Goal: Find specific page/section: Find specific page/section

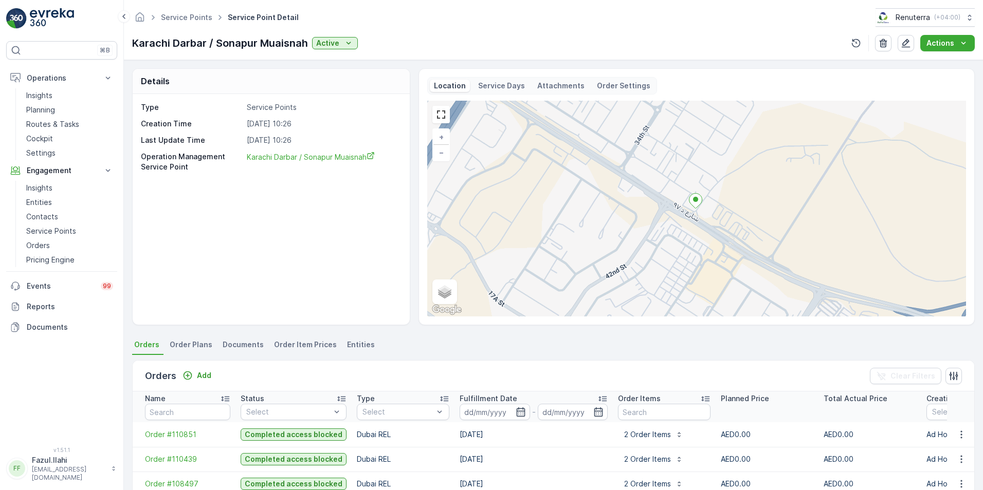
scroll to position [103, 0]
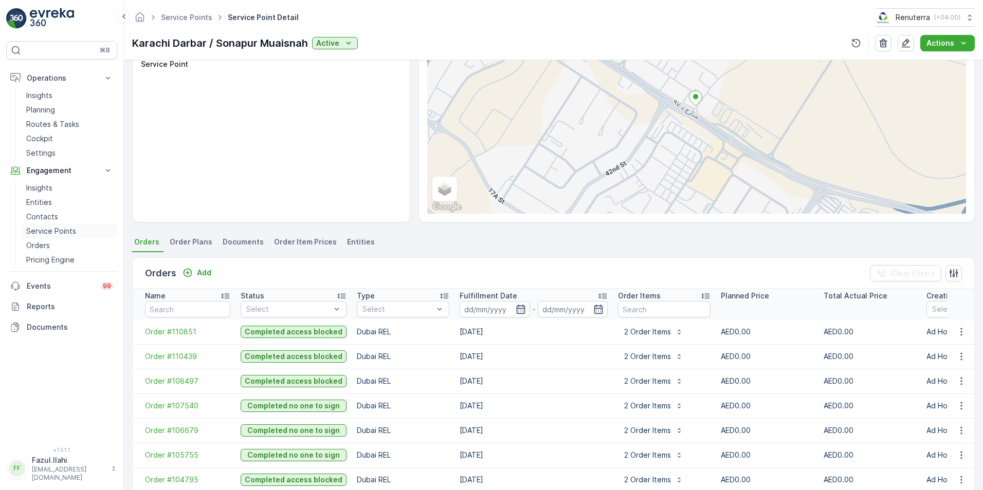
click at [46, 233] on p "Service Points" at bounding box center [51, 231] width 50 height 10
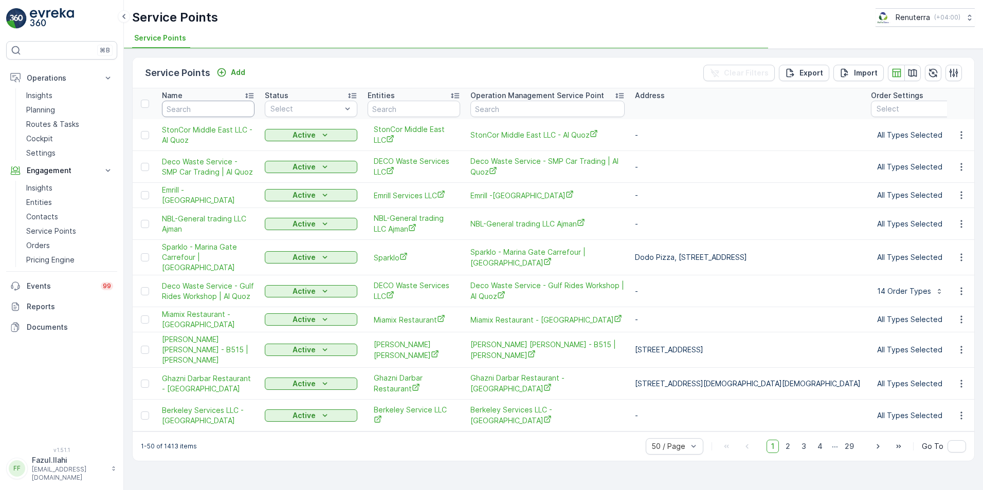
click at [217, 111] on input "text" at bounding box center [208, 109] width 93 height 16
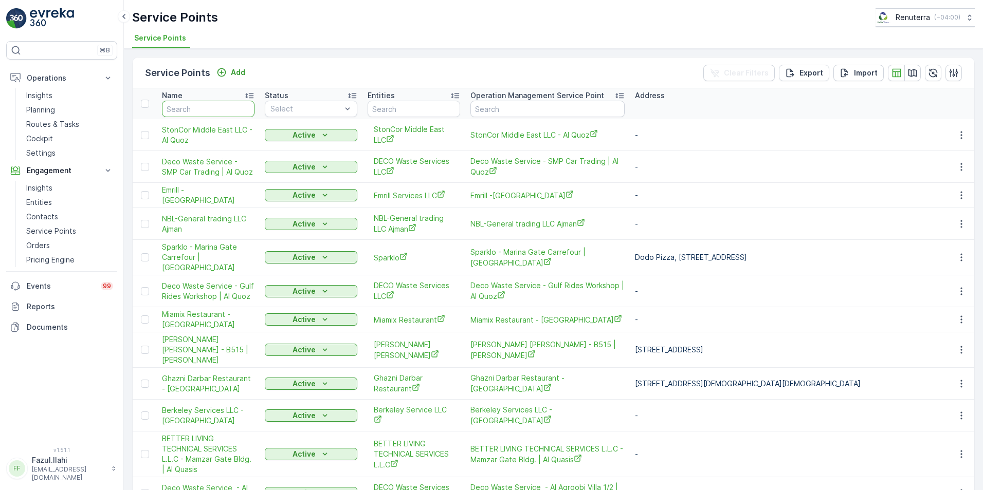
click at [193, 110] on input "text" at bounding box center [208, 109] width 93 height 16
type input "DUTCH"
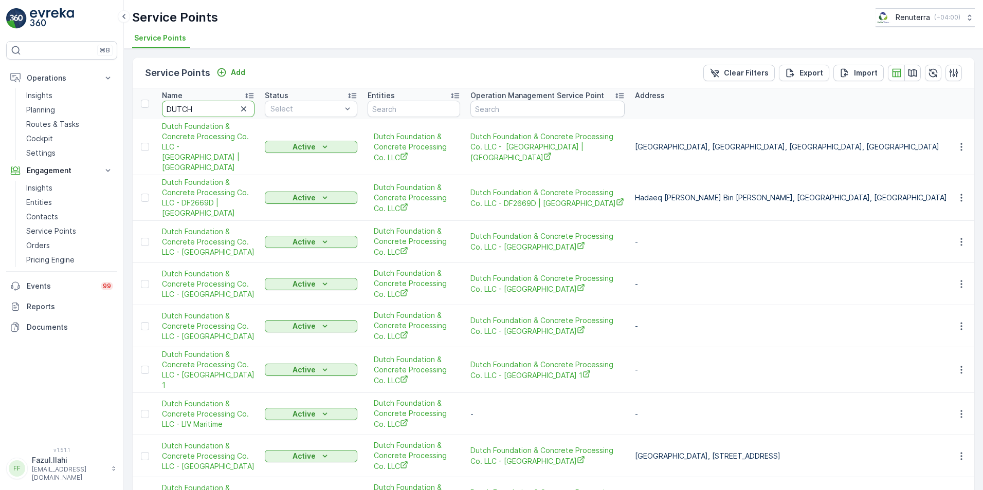
click at [214, 112] on input "DUTCH" at bounding box center [208, 109] width 93 height 16
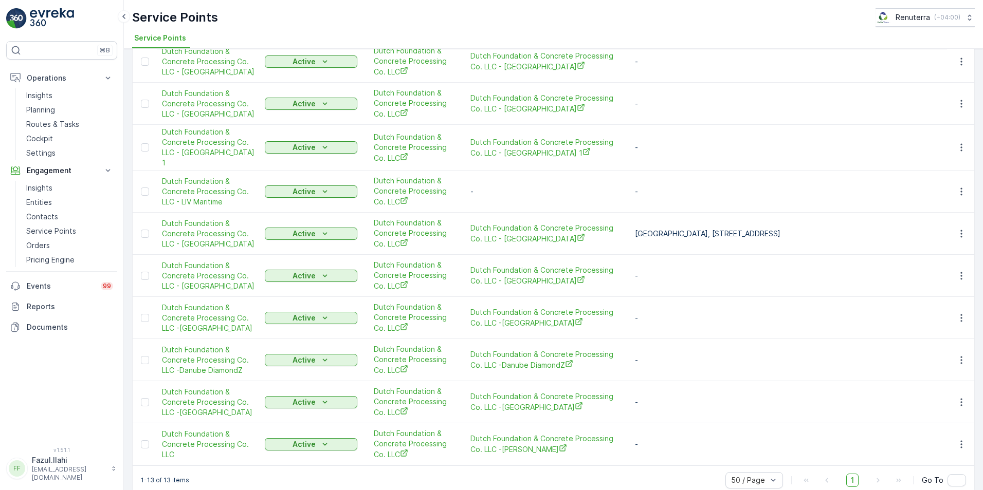
scroll to position [227, 0]
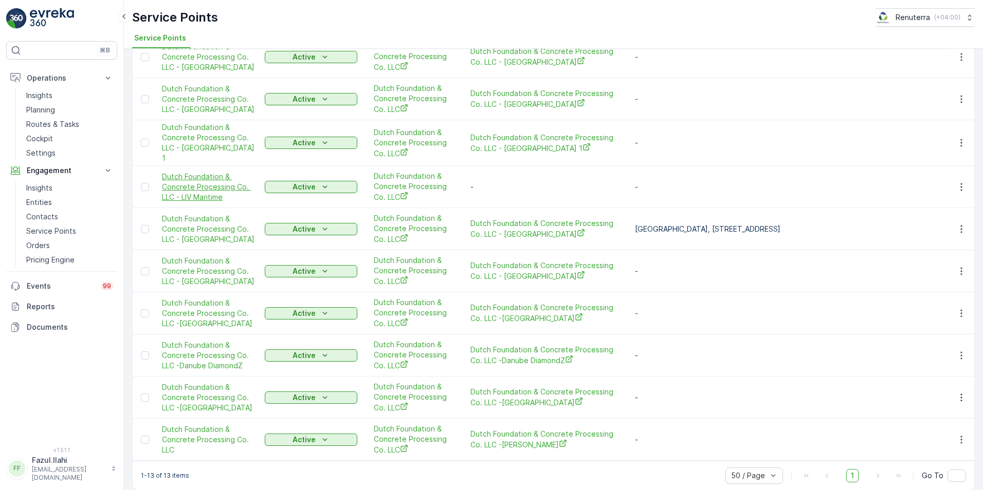
click at [208, 172] on span "Dutch Foundation & Concrete Processing Co. LLC - LIV Maritime" at bounding box center [208, 187] width 93 height 31
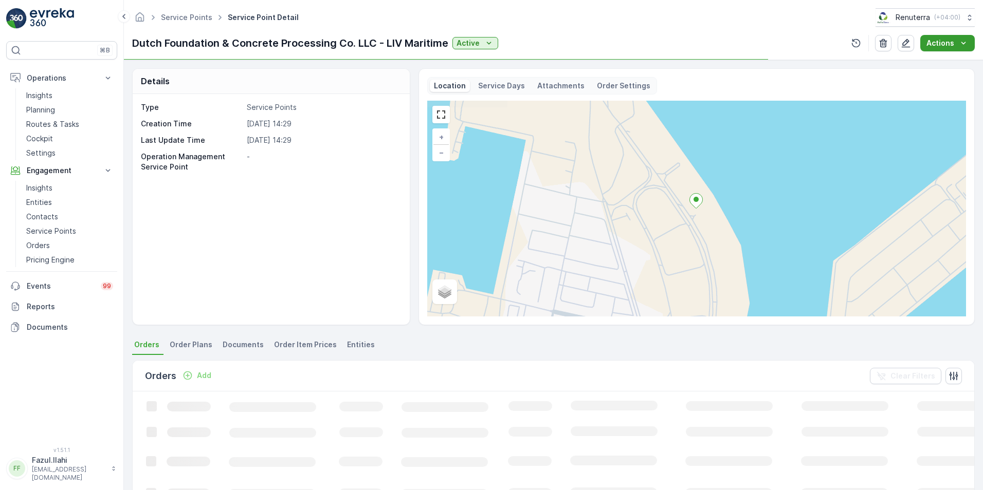
click at [955, 44] on div "Actions" at bounding box center [947, 43] width 42 height 10
